Goal: Task Accomplishment & Management: Manage account settings

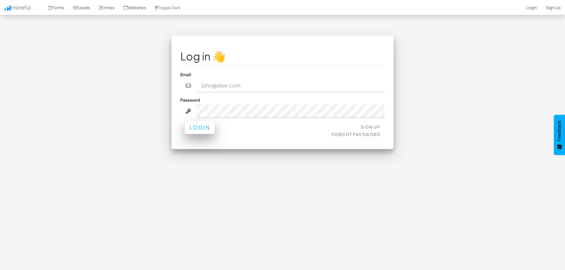
type input "bpontarelli@nordicenergy-us.com"
click at [213, 124] on button "Login" at bounding box center [200, 127] width 30 height 13
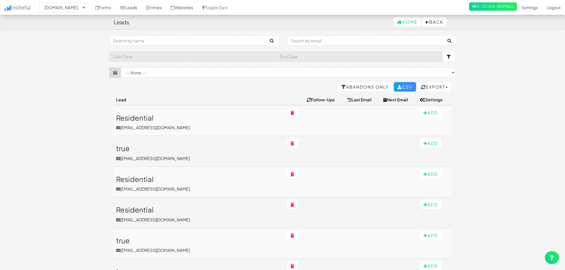
select select "2362"
click at [142, 41] on input "text" at bounding box center [187, 41] width 157 height 10
type input "commercial"
click at [266, 36] on button "submit" at bounding box center [272, 40] width 12 height 9
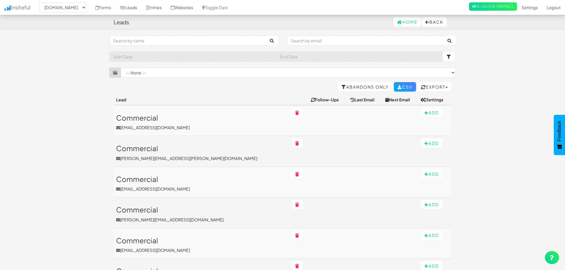
select select "2362"
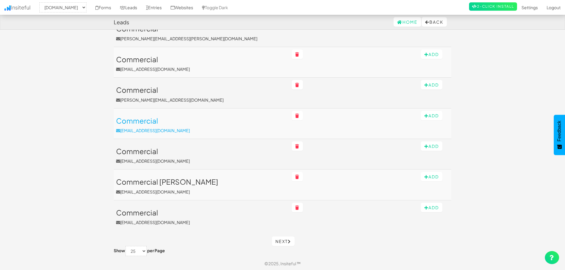
scroll to position [121, 0]
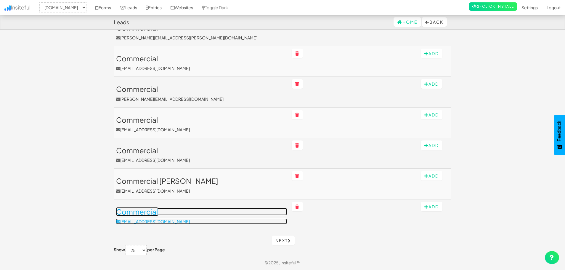
click at [179, 211] on h3 "Commercial" at bounding box center [201, 212] width 171 height 8
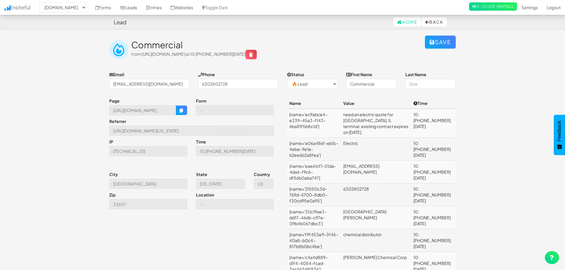
select select "2362"
select select "0"
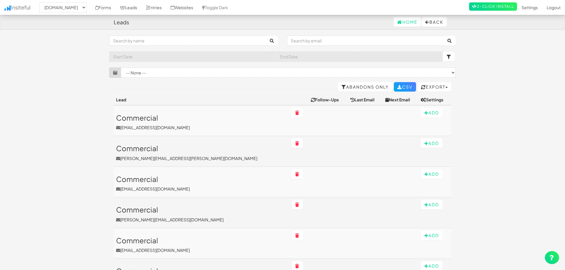
select select "2362"
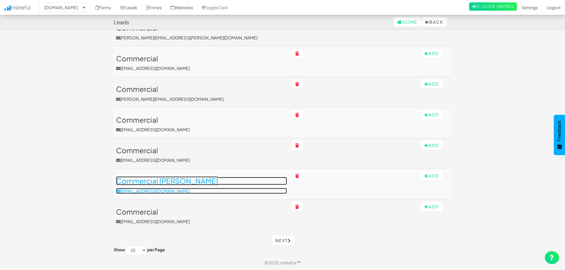
click at [192, 181] on h3 "Commercial [PERSON_NAME]" at bounding box center [201, 181] width 171 height 8
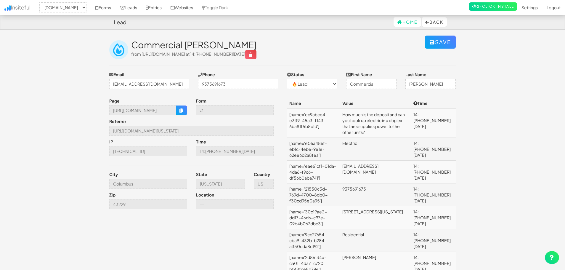
select select "2362"
select select "0"
drag, startPoint x: 436, startPoint y: 211, endPoint x: 455, endPoint y: 211, distance: 19.0
click at [455, 211] on td "14:46 08.18.25" at bounding box center [433, 217] width 45 height 23
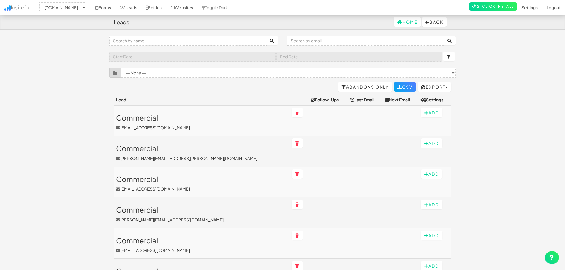
select select "2362"
click at [115, 9] on link "Forms" at bounding box center [103, 7] width 25 height 15
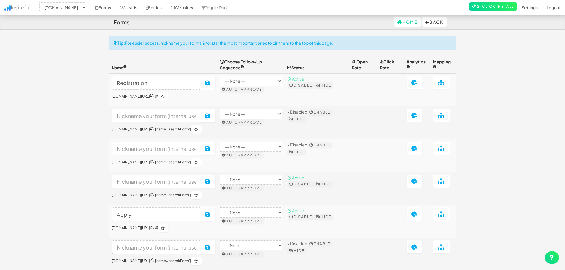
select select "2362"
click at [142, 8] on link "Leads" at bounding box center [128, 7] width 26 height 15
click at [142, 7] on link "Leads" at bounding box center [128, 7] width 26 height 15
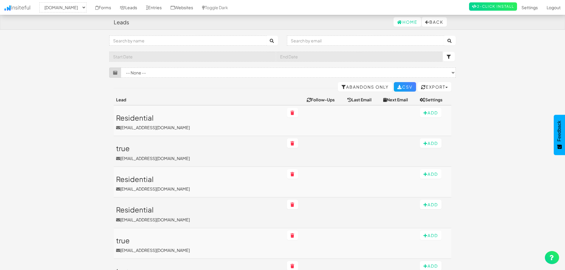
select select "2362"
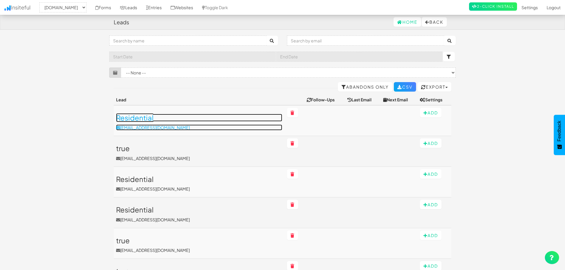
click at [150, 118] on h3 "Residential" at bounding box center [199, 118] width 166 height 8
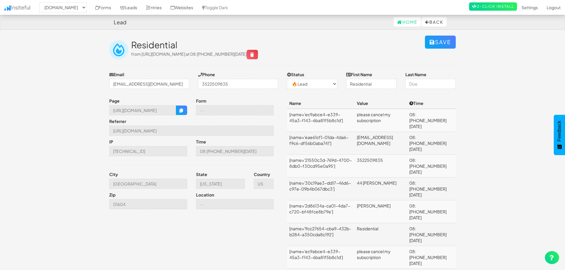
select select "2362"
select select "0"
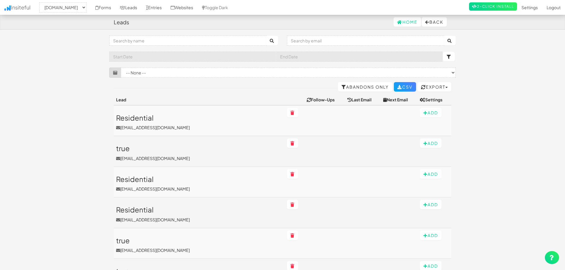
select select "2362"
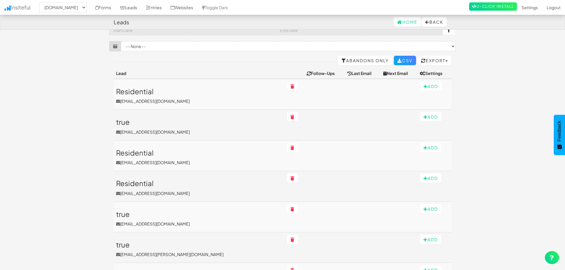
scroll to position [59, 0]
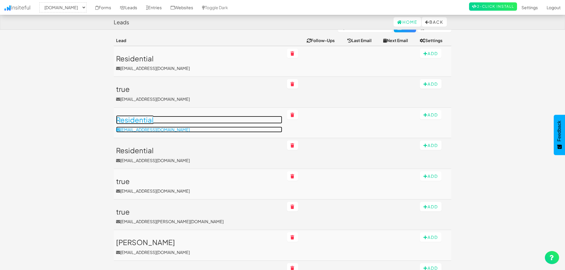
click at [149, 121] on h3 "Residential" at bounding box center [199, 120] width 166 height 8
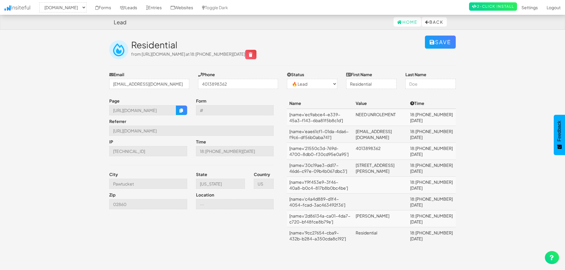
select select "2362"
select select "0"
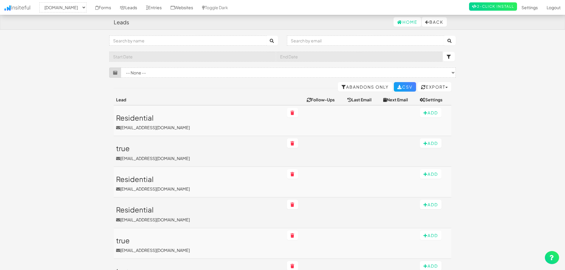
select select "2362"
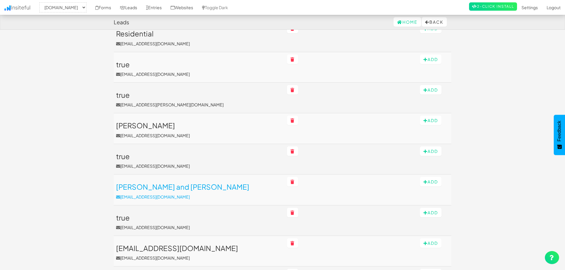
scroll to position [207, 0]
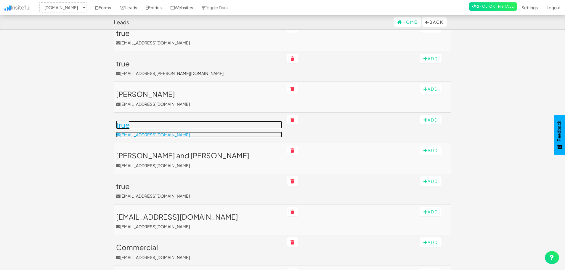
click at [170, 128] on h3 "true" at bounding box center [199, 125] width 166 height 8
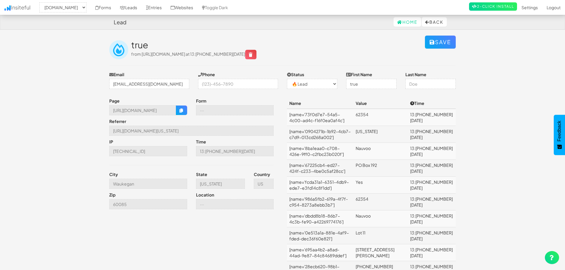
select select "2362"
select select "0"
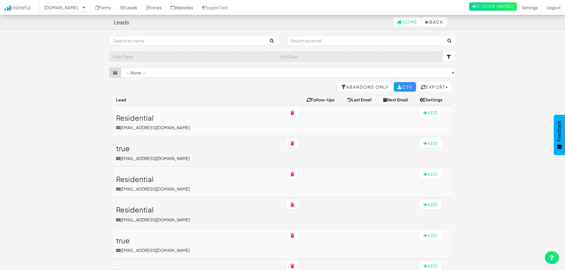
select select "2362"
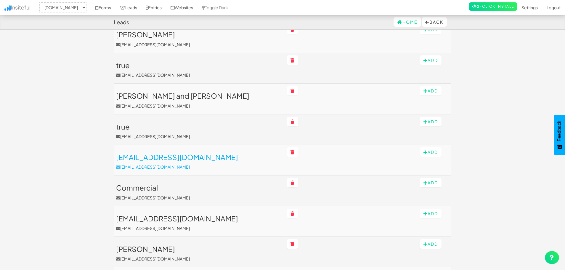
scroll to position [267, 0]
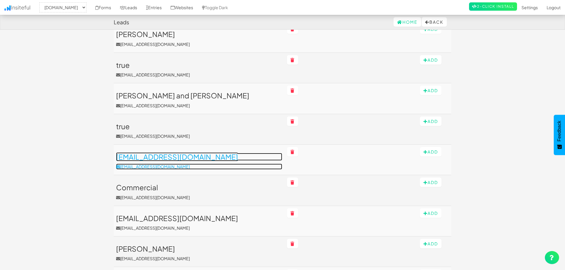
click at [224, 167] on p "[EMAIL_ADDRESS][DOMAIN_NAME]" at bounding box center [199, 166] width 166 height 6
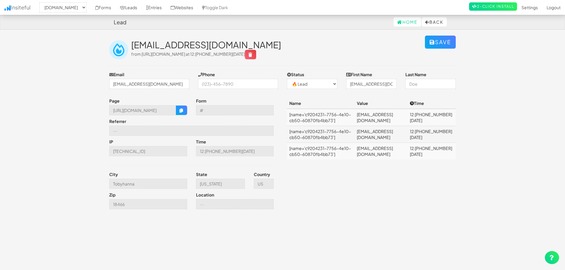
select select "2362"
select select "0"
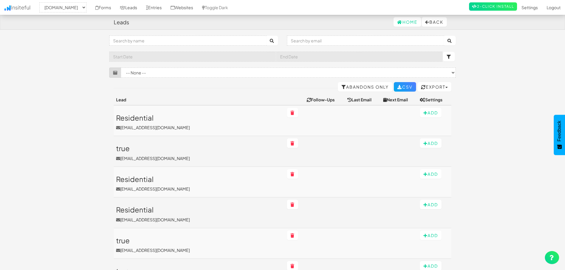
select select "2362"
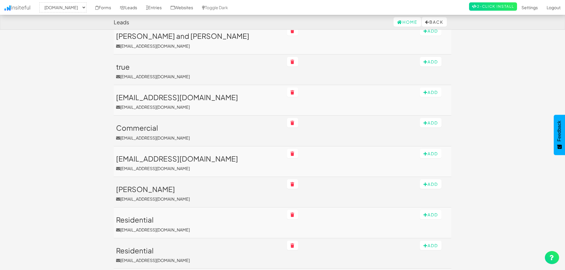
scroll to position [327, 0]
click at [221, 215] on td "Residential [EMAIL_ADDRESS][DOMAIN_NAME]" at bounding box center [199, 222] width 171 height 30
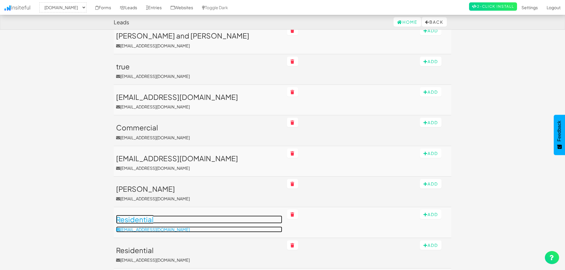
click at [218, 224] on link "Residential [EMAIL_ADDRESS][DOMAIN_NAME]" at bounding box center [199, 223] width 166 height 17
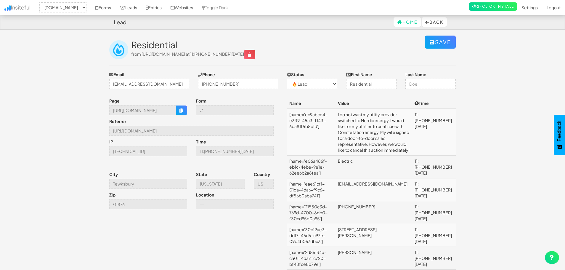
select select "2362"
select select "0"
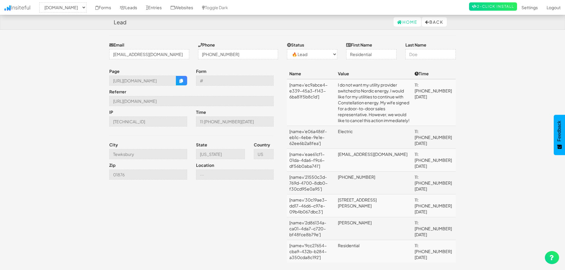
scroll to position [43, 0]
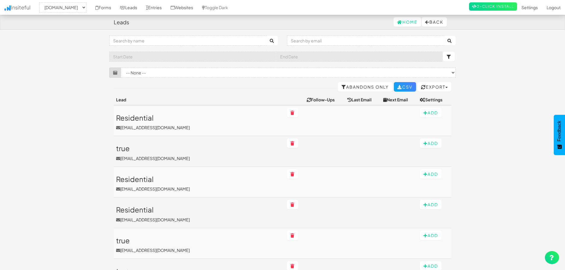
select select "2362"
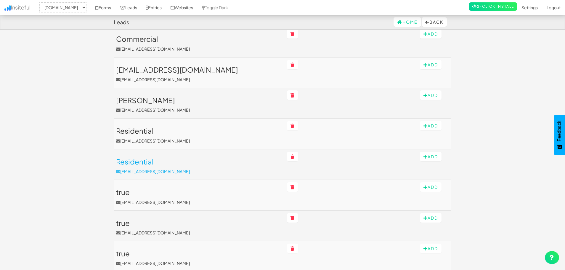
scroll to position [416, 0]
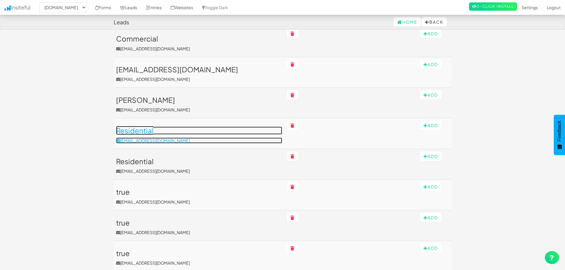
click at [206, 139] on p "[EMAIL_ADDRESS][DOMAIN_NAME]" at bounding box center [199, 140] width 166 height 6
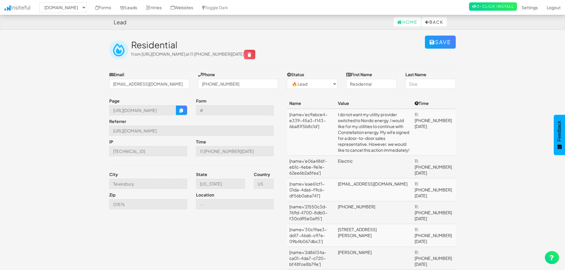
select select "2362"
select select "0"
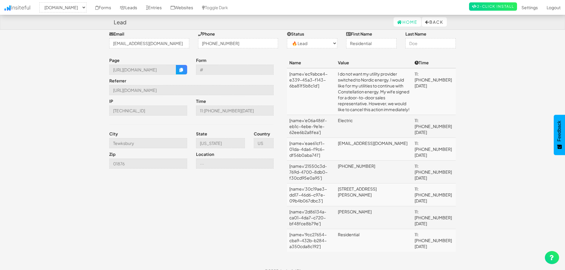
scroll to position [43, 0]
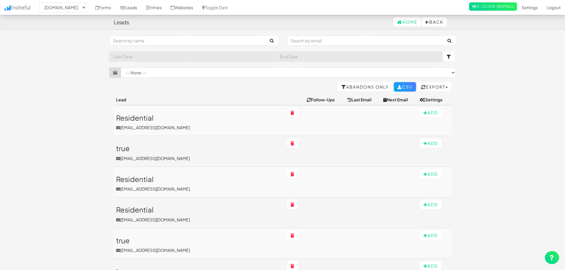
select select "2362"
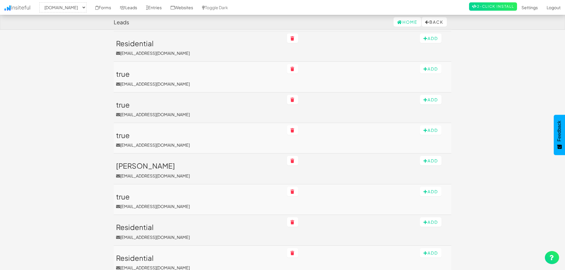
scroll to position [534, 0]
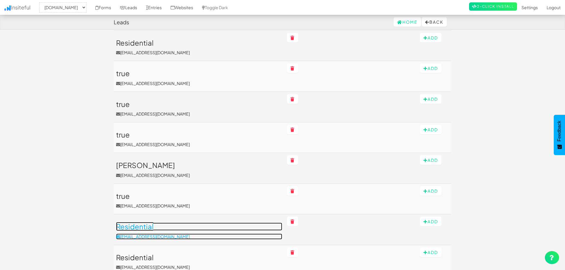
click at [198, 226] on h3 "Residential" at bounding box center [199, 226] width 166 height 8
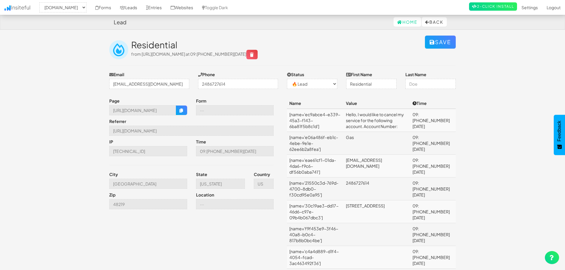
select select "2362"
select select "0"
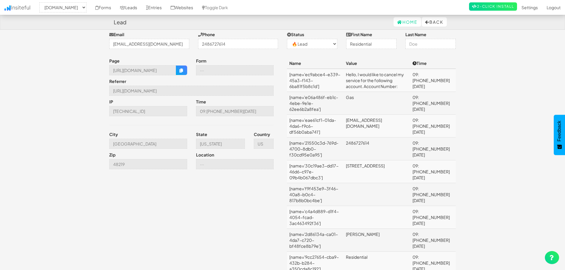
scroll to position [47, 0]
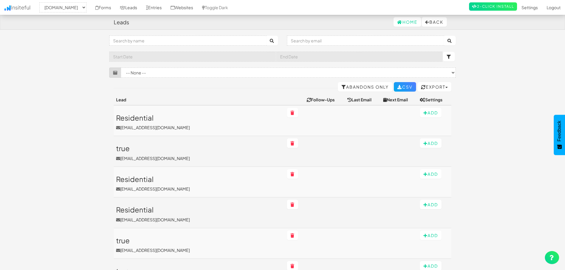
select select "2362"
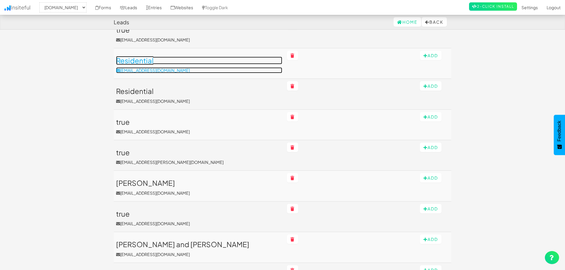
click at [209, 64] on h3 "Residential" at bounding box center [199, 61] width 166 height 8
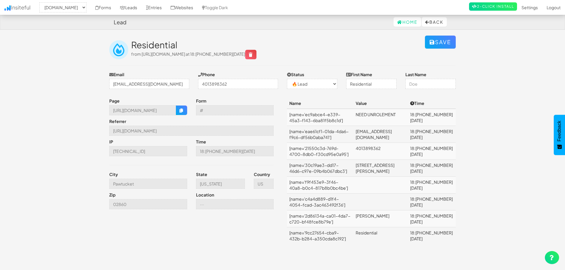
select select "2362"
select select "0"
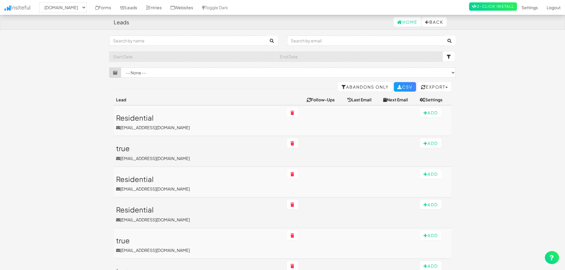
select select "2362"
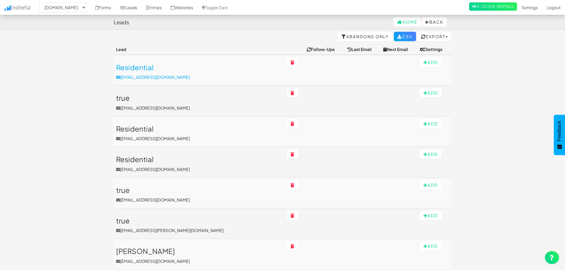
scroll to position [30, 0]
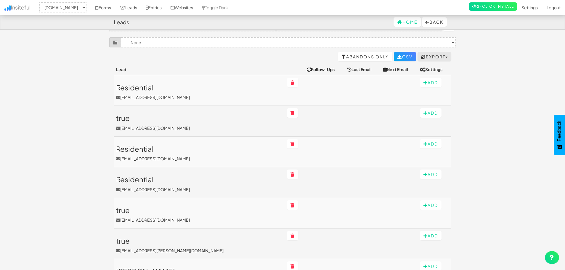
click at [429, 57] on button "Export" at bounding box center [434, 56] width 34 height 9
click at [421, 96] on link "Leads + Entries CSV" at bounding box center [424, 96] width 53 height 8
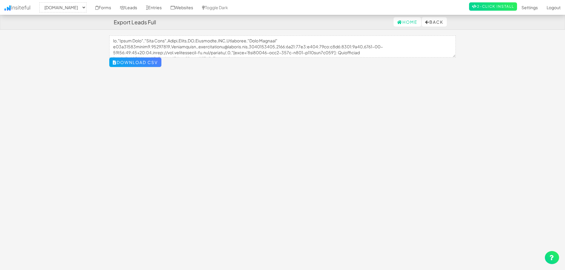
select select "2362"
click at [154, 63] on button "Download CSV" at bounding box center [135, 61] width 52 height 9
click at [433, 18] on button "Back" at bounding box center [434, 21] width 25 height 9
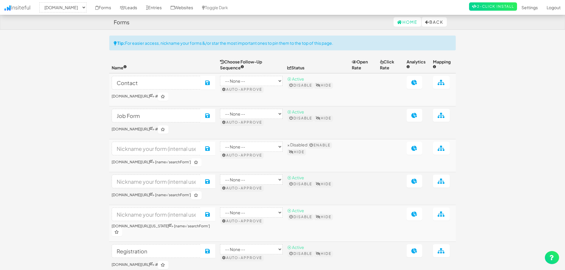
select select "2362"
click at [435, 19] on button "Back" at bounding box center [434, 21] width 25 height 9
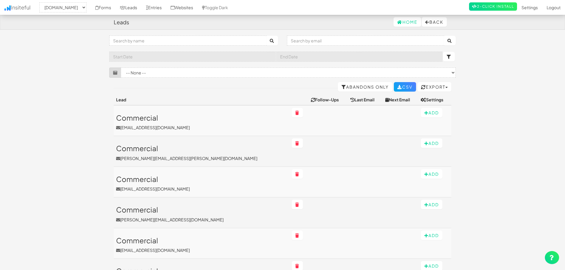
select select "2362"
click at [141, 8] on link "Leads" at bounding box center [128, 7] width 26 height 15
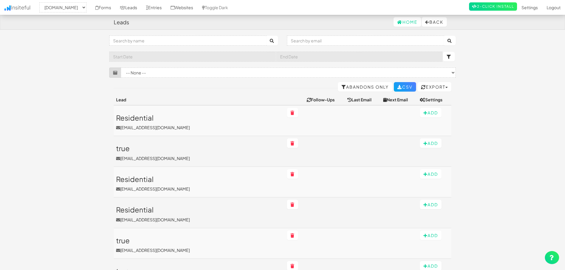
select select "2362"
click at [166, 9] on link "Entries" at bounding box center [154, 7] width 25 height 15
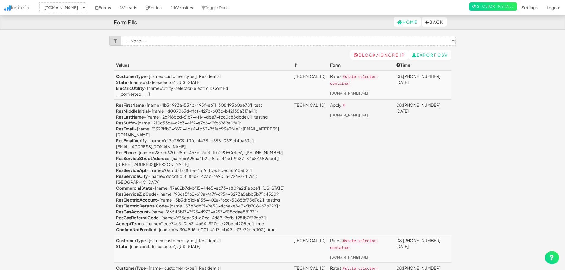
select select "2362"
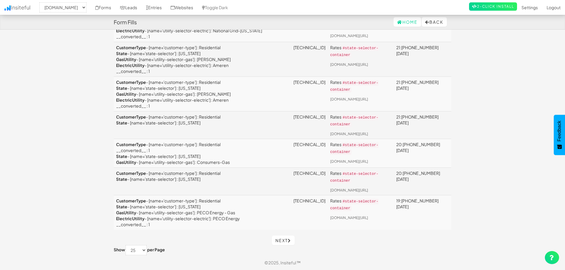
scroll to position [1032, 0]
click at [142, 8] on link "Leads" at bounding box center [128, 7] width 26 height 15
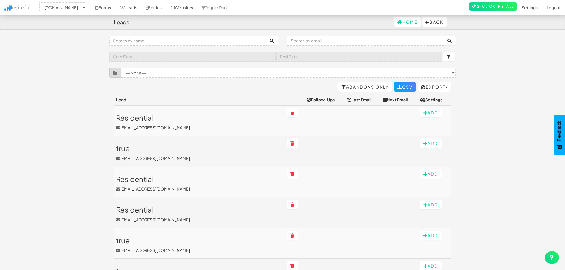
select select "2362"
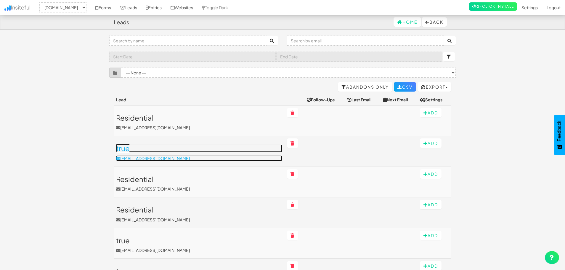
click at [153, 149] on h3 "true" at bounding box center [199, 148] width 166 height 8
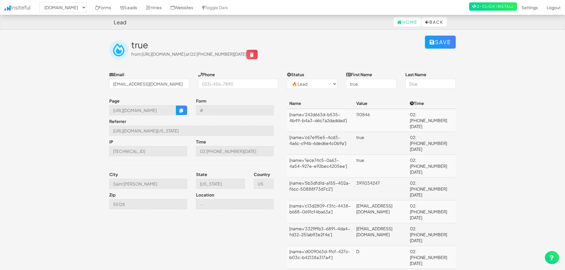
select select "2362"
select select "0"
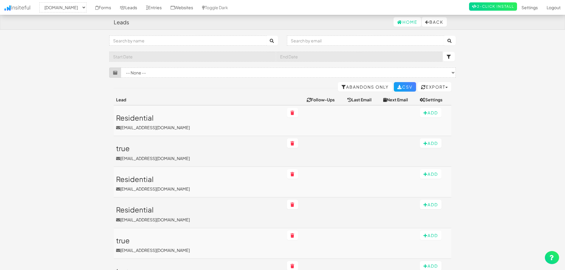
select select "2362"
click at [113, 7] on link "Forms" at bounding box center [103, 7] width 25 height 15
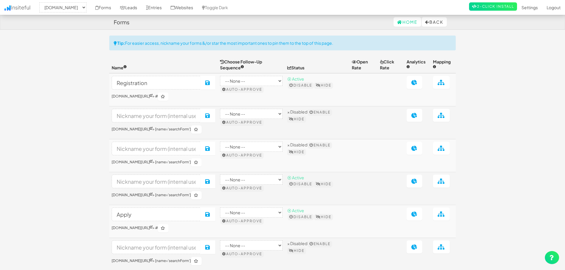
select select "2362"
click at [141, 7] on link "Leads" at bounding box center [128, 7] width 26 height 15
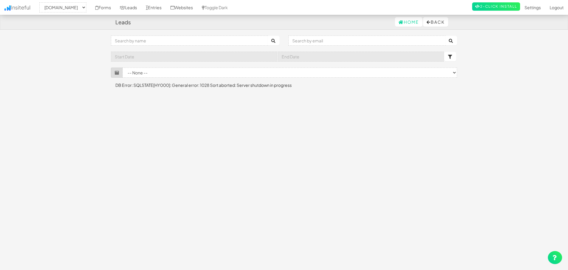
select select "2362"
click at [142, 8] on link "Leads" at bounding box center [128, 7] width 26 height 15
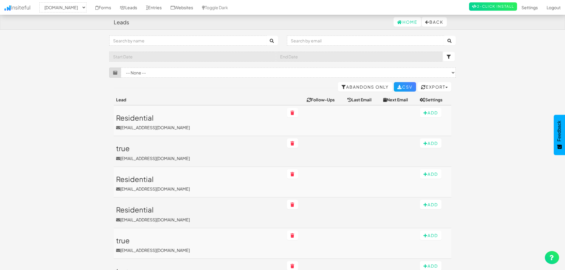
select select "2362"
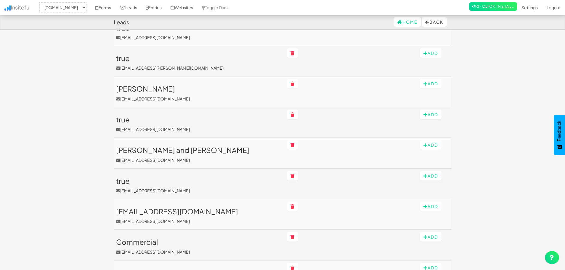
scroll to position [266, 0]
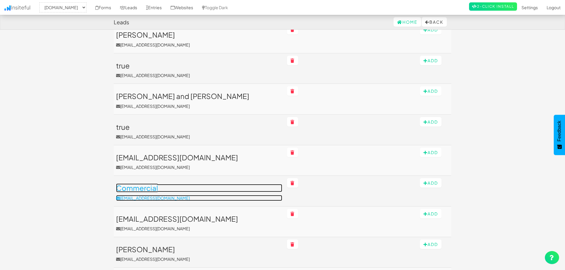
click at [187, 188] on h3 "Commercial" at bounding box center [199, 188] width 166 height 8
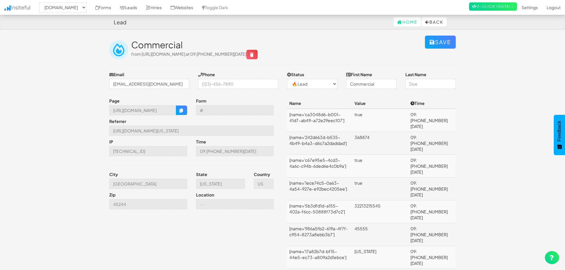
select select "2362"
select select "0"
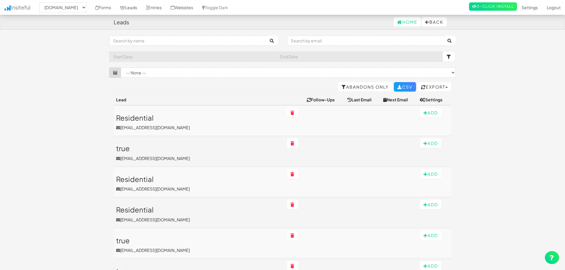
select select "2362"
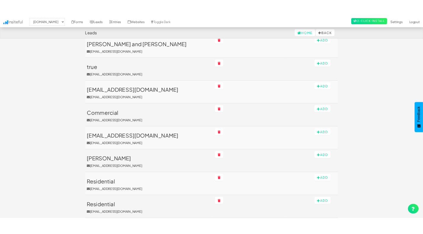
scroll to position [334, 0]
